Goal: Navigation & Orientation: Find specific page/section

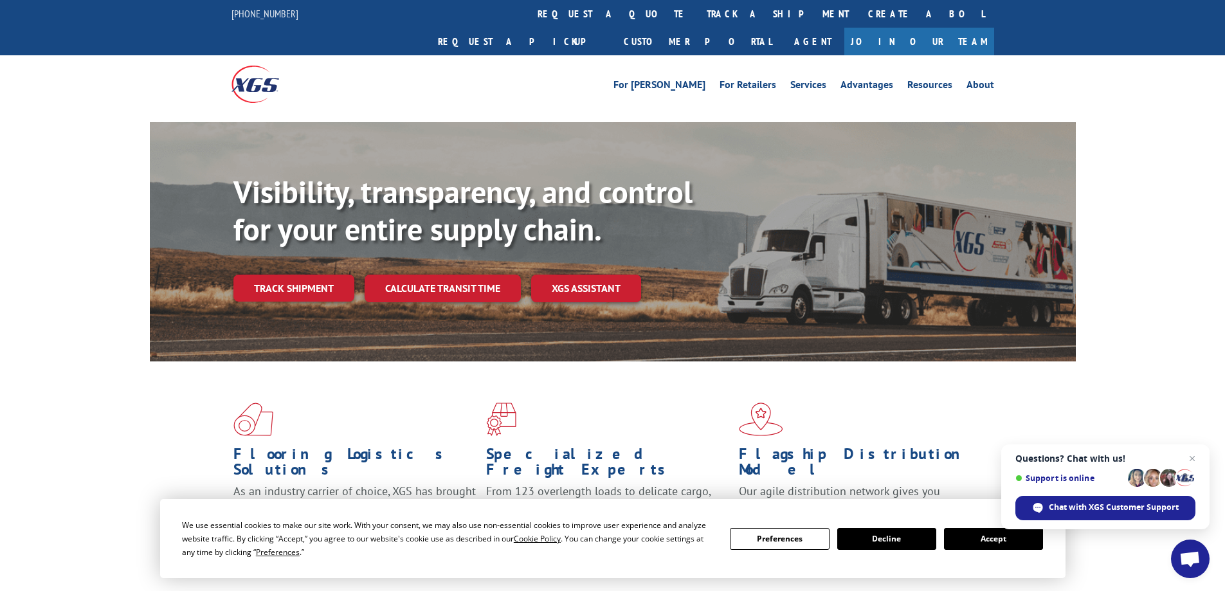
click at [976, 538] on button "Accept" at bounding box center [993, 539] width 99 height 22
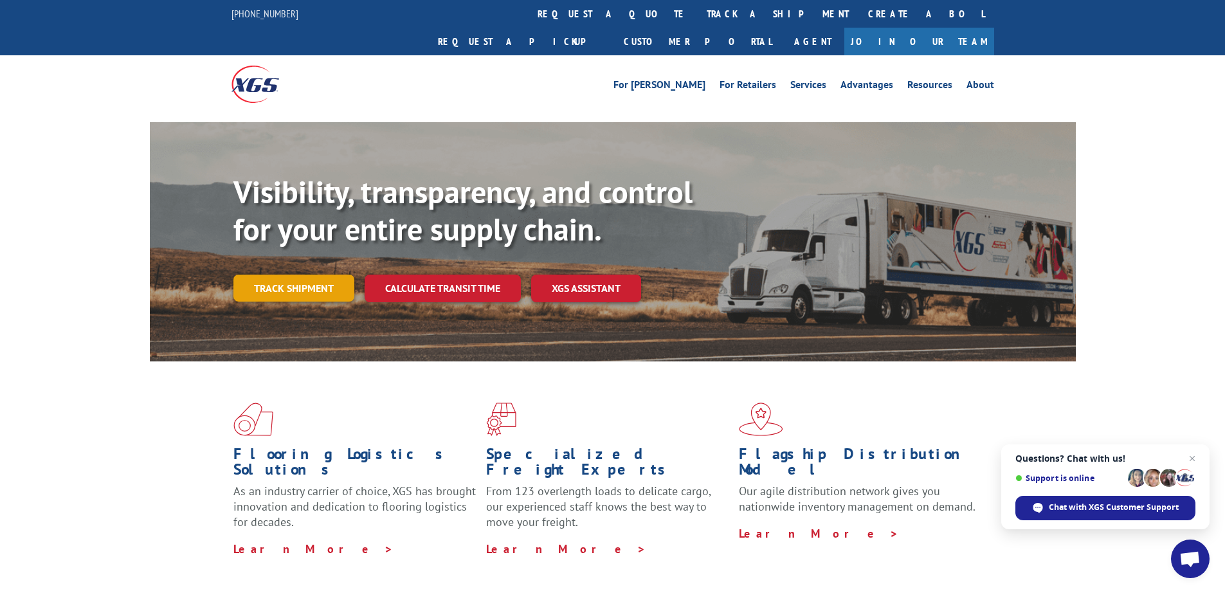
click at [312, 275] on link "Track shipment" at bounding box center [294, 288] width 121 height 27
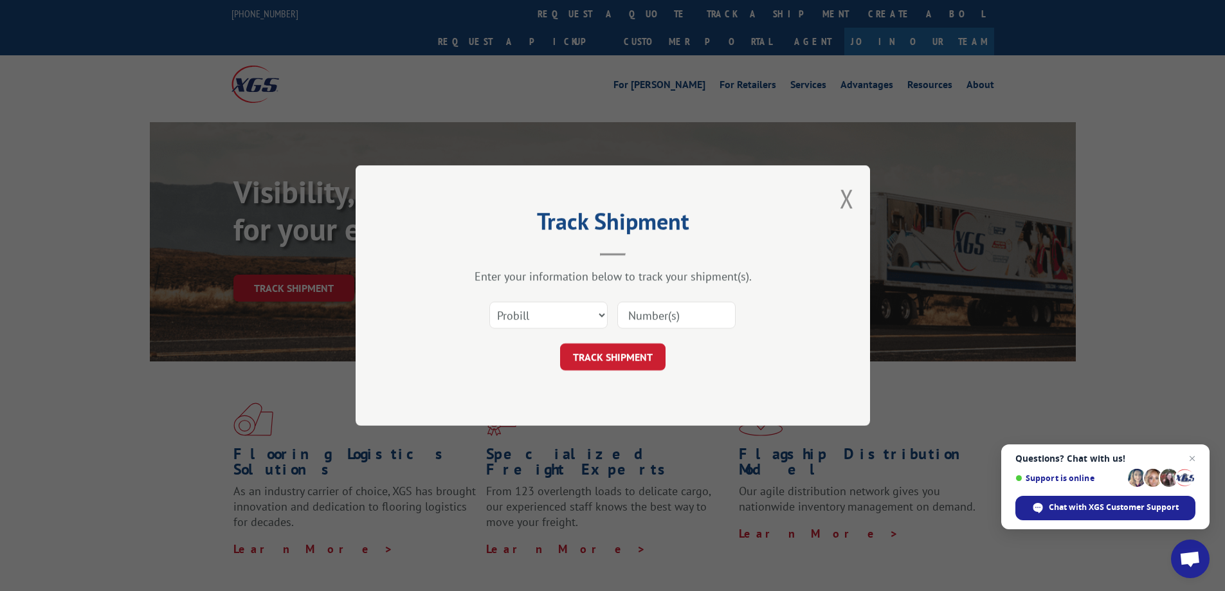
click at [838, 189] on div "Track Shipment Enter your information below to track your shipment(s). Select c…" at bounding box center [613, 295] width 515 height 261
click at [843, 198] on button "Close modal" at bounding box center [847, 198] width 14 height 34
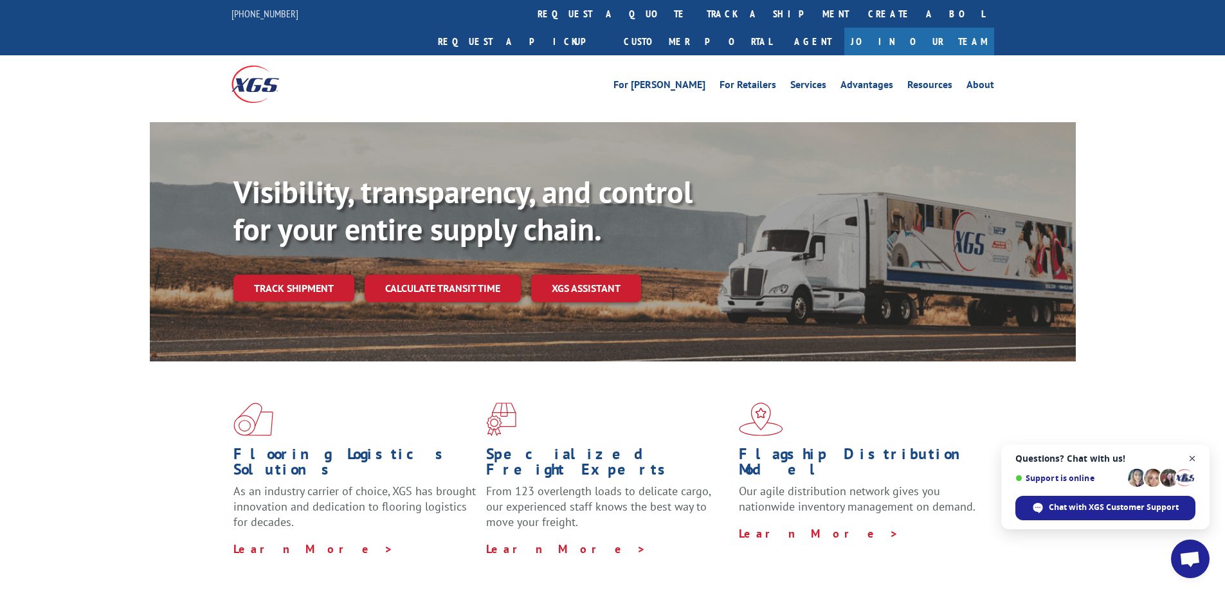
click at [1195, 460] on span "Open chat" at bounding box center [1193, 459] width 16 height 16
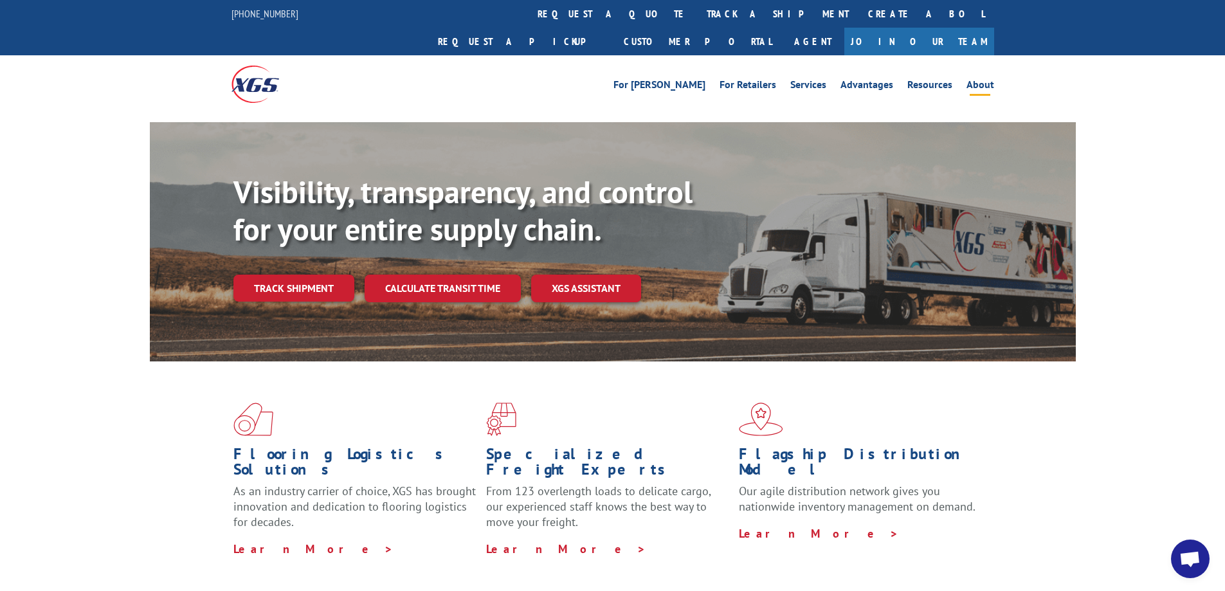
click at [991, 80] on link "About" at bounding box center [981, 87] width 28 height 14
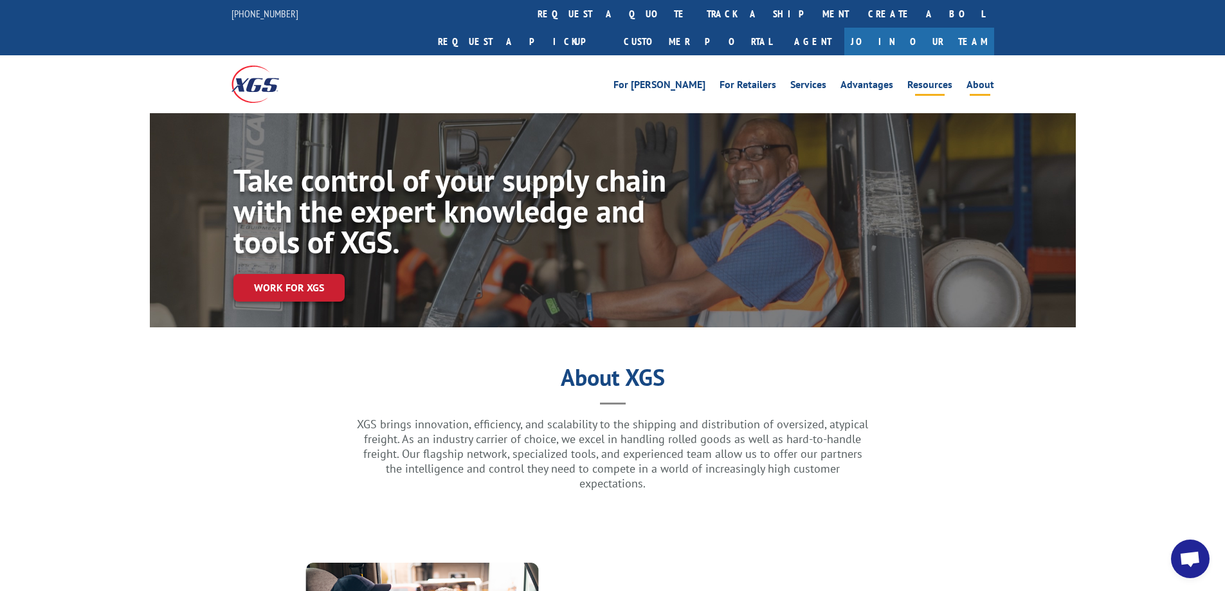
click at [937, 80] on link "Resources" at bounding box center [930, 87] width 45 height 14
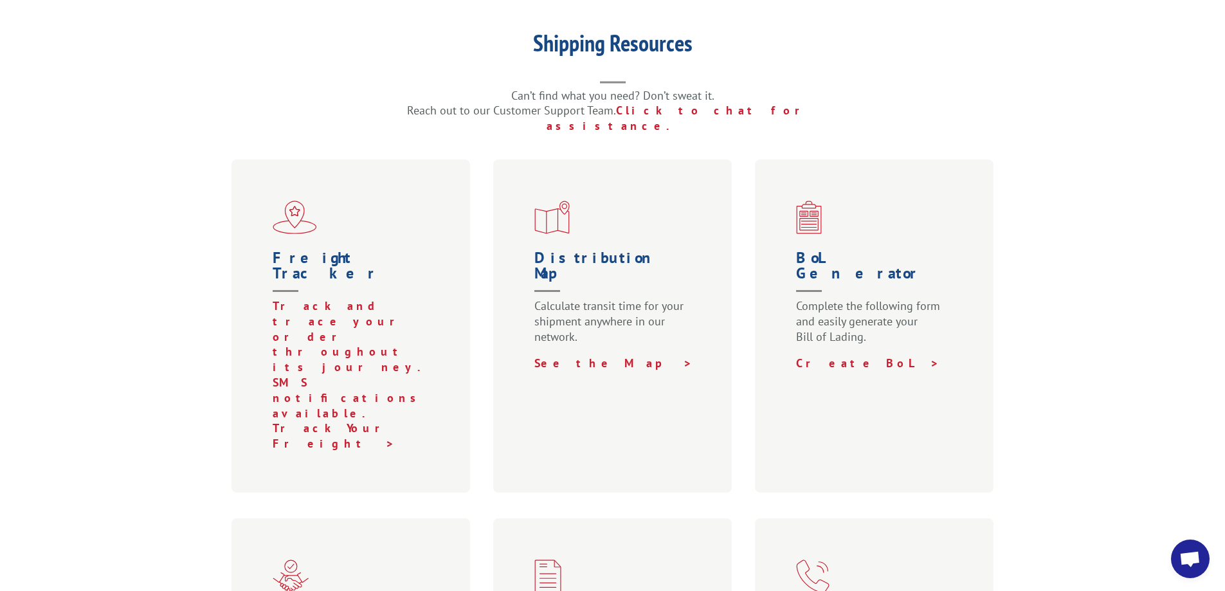
scroll to position [708, 0]
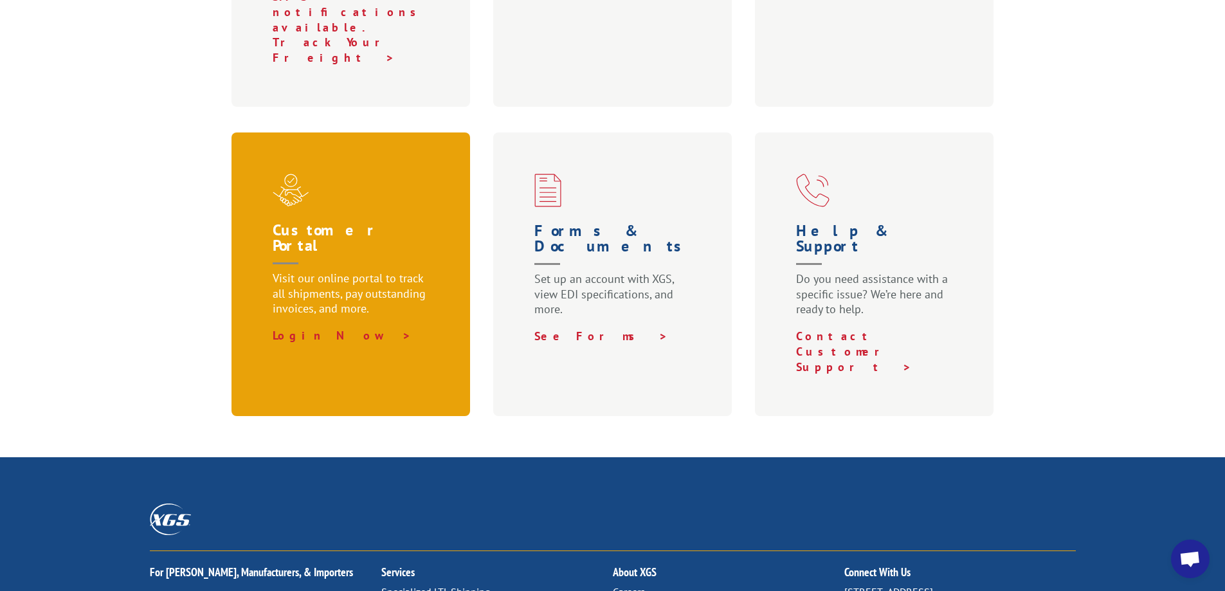
click at [341, 271] on p "Visit our online portal to track all shipments, pay outstanding invoices, and m…" at bounding box center [354, 299] width 162 height 57
click at [381, 223] on h1 "Customer Portal" at bounding box center [354, 247] width 162 height 48
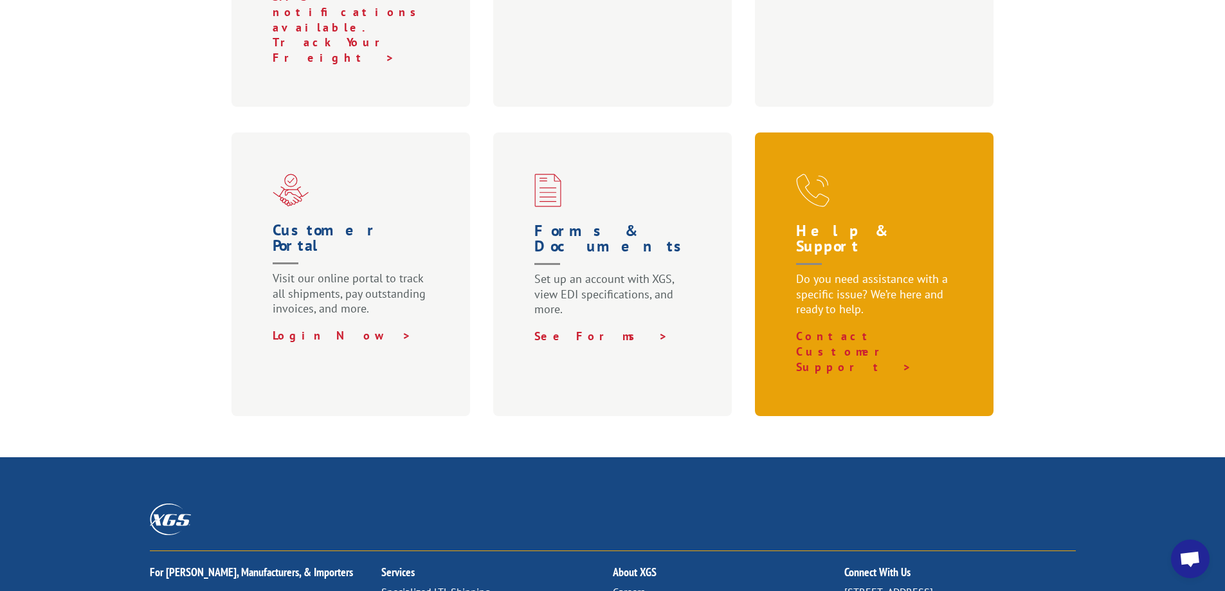
click at [816, 133] on div "Help & Support Do you need assistance with a specific issue? We’re here and rea…" at bounding box center [874, 275] width 239 height 284
